Goal: Communication & Community: Participate in discussion

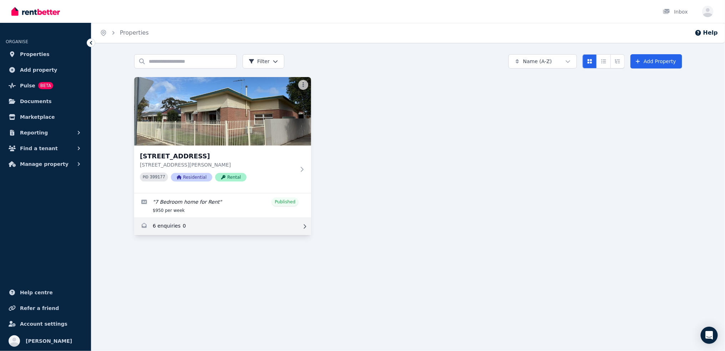
click at [195, 227] on link "Enquiries for 89 Cleveland Terrace, Ottoway" at bounding box center [222, 226] width 177 height 17
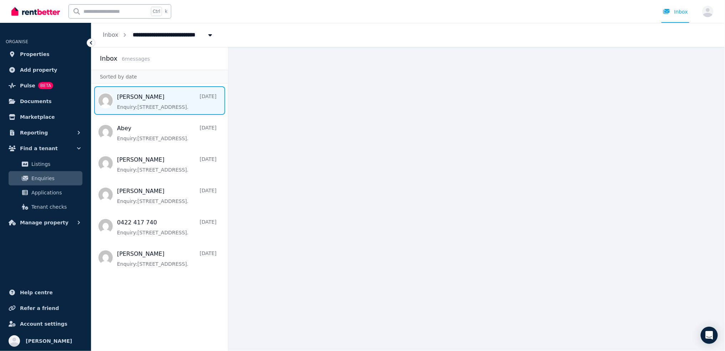
click at [171, 104] on span "Message list" at bounding box center [159, 100] width 137 height 29
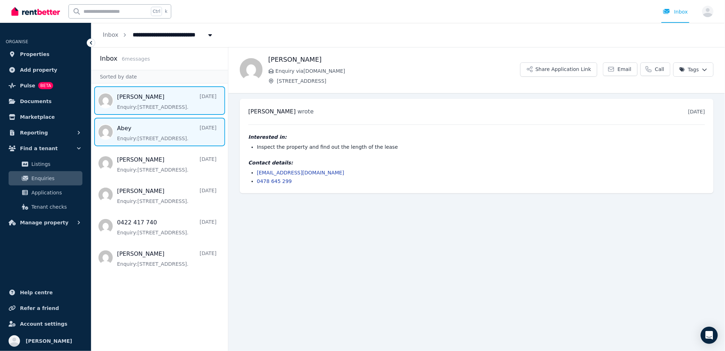
click at [147, 133] on span "Message list" at bounding box center [159, 132] width 137 height 29
